Goal: Task Accomplishment & Management: Manage account settings

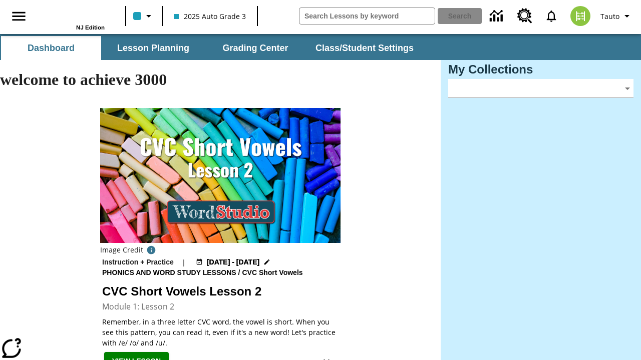
type input "-1"
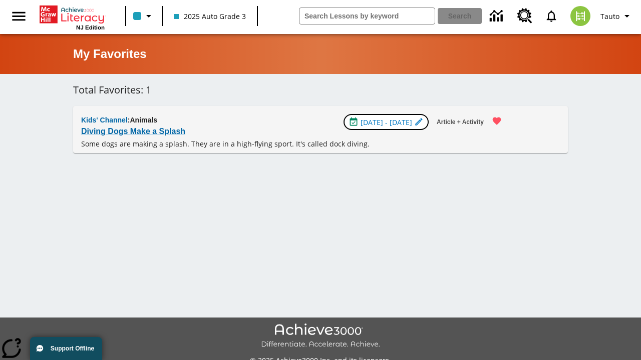
click at [387, 122] on span "[DATE] - [DATE]" at bounding box center [386, 122] width 52 height 11
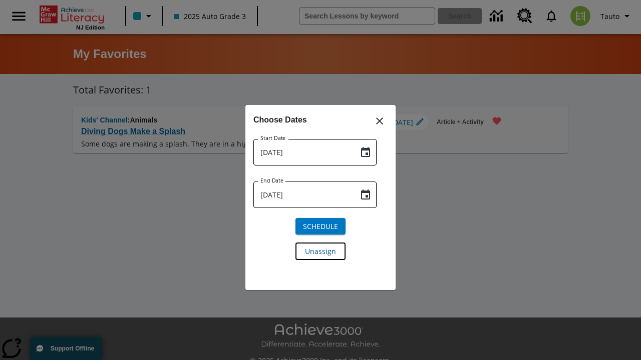
click at [320, 251] on span "Unassign" at bounding box center [320, 251] width 31 height 11
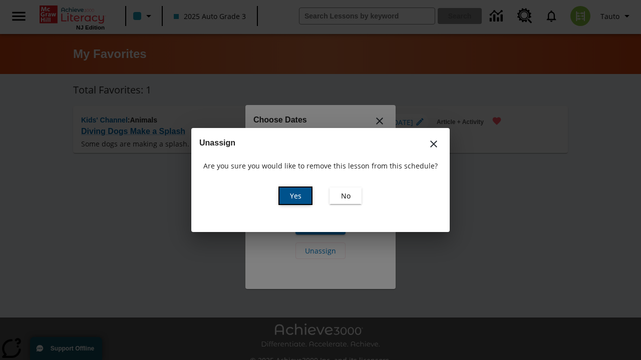
click at [295, 196] on span "Yes" at bounding box center [296, 196] width 12 height 11
